Goal: Transaction & Acquisition: Book appointment/travel/reservation

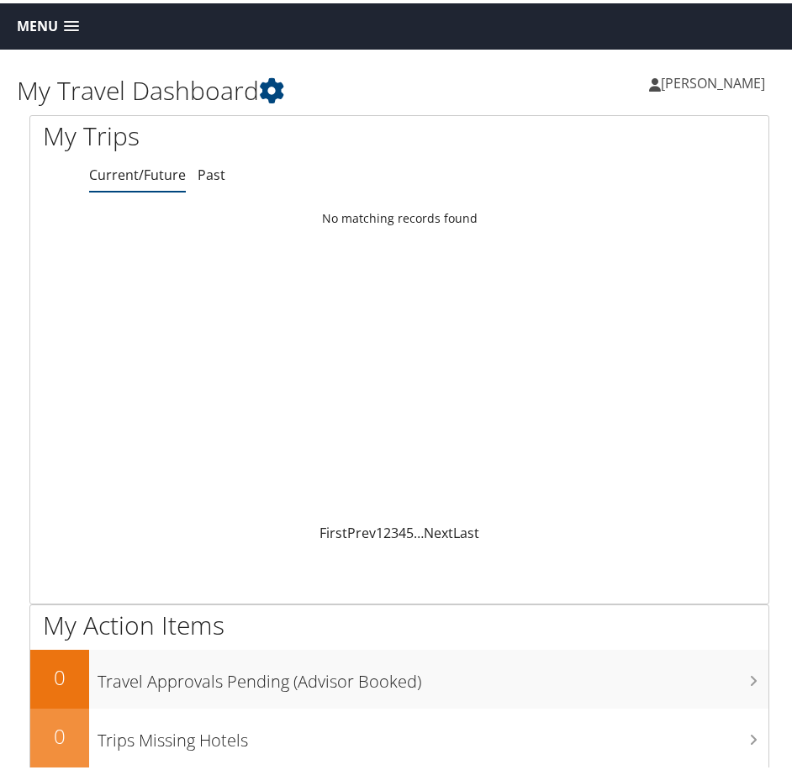
click at [67, 21] on span at bounding box center [71, 24] width 15 height 12
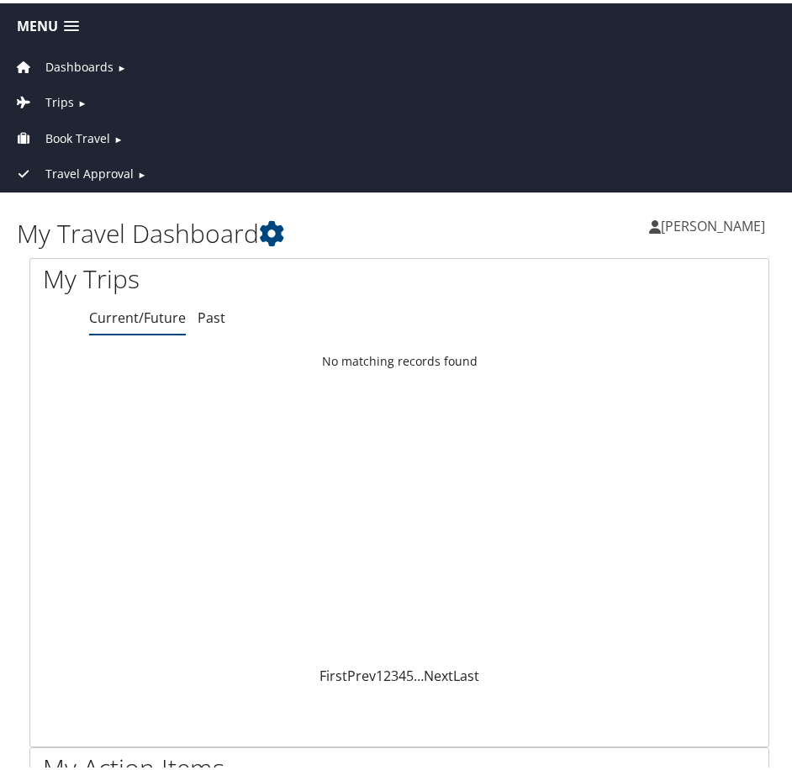
click at [87, 135] on span "Book Travel" at bounding box center [77, 135] width 65 height 18
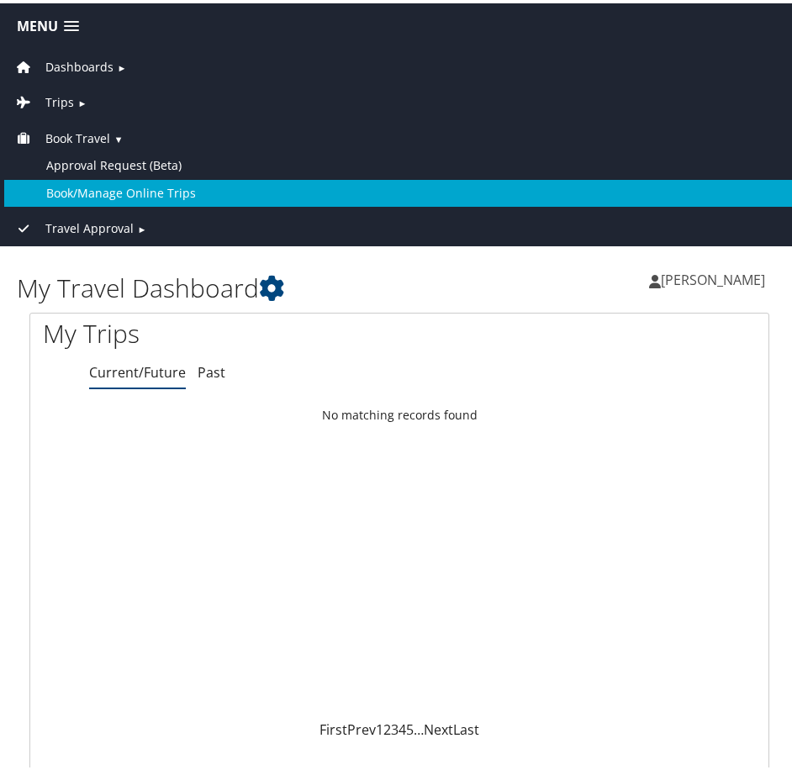
click at [96, 192] on link "Book/Manage Online Trips" at bounding box center [399, 190] width 790 height 27
